Goal: Information Seeking & Learning: Learn about a topic

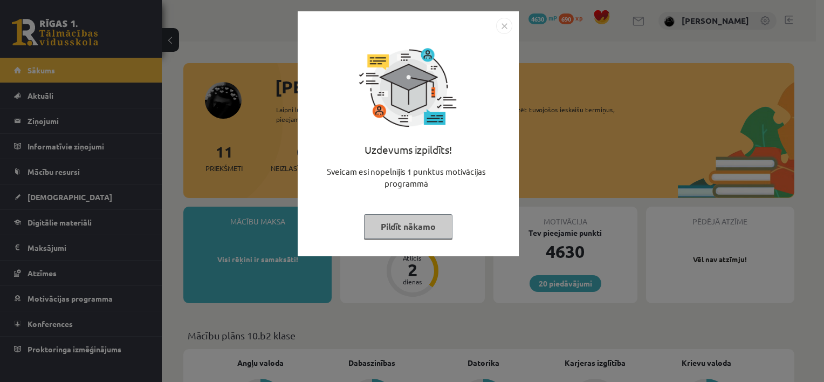
click at [498, 22] on img "Close" at bounding box center [504, 26] width 16 height 16
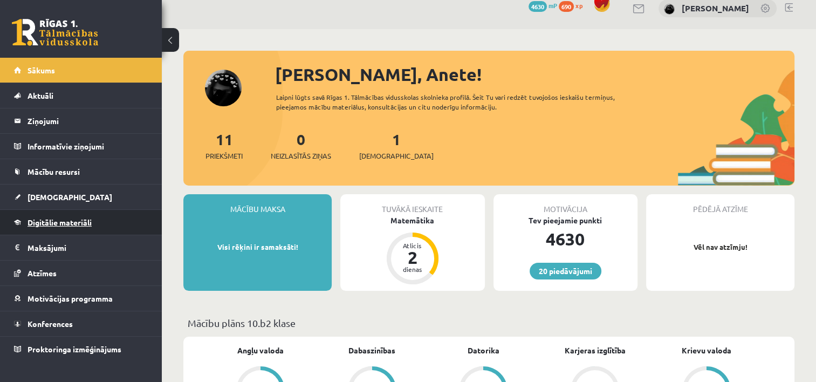
scroll to position [13, 0]
click at [503, 51] on div at bounding box center [488, 55] width 611 height 11
click at [77, 227] on link "Digitālie materiāli" at bounding box center [81, 222] width 134 height 25
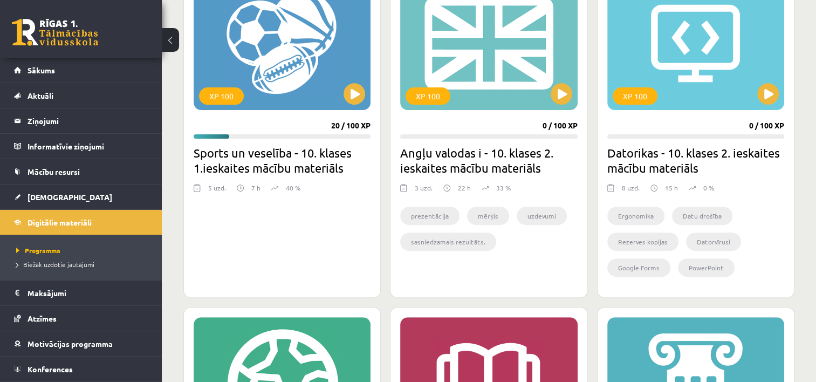
scroll to position [358, 0]
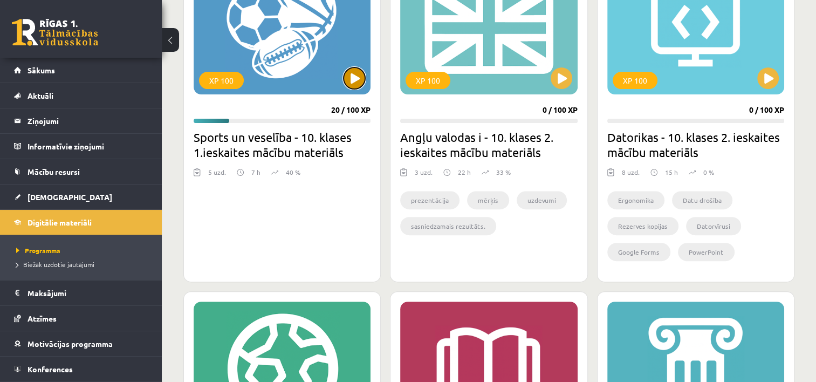
click at [357, 76] on button at bounding box center [355, 78] width 22 height 22
